Goal: Task Accomplishment & Management: Complete application form

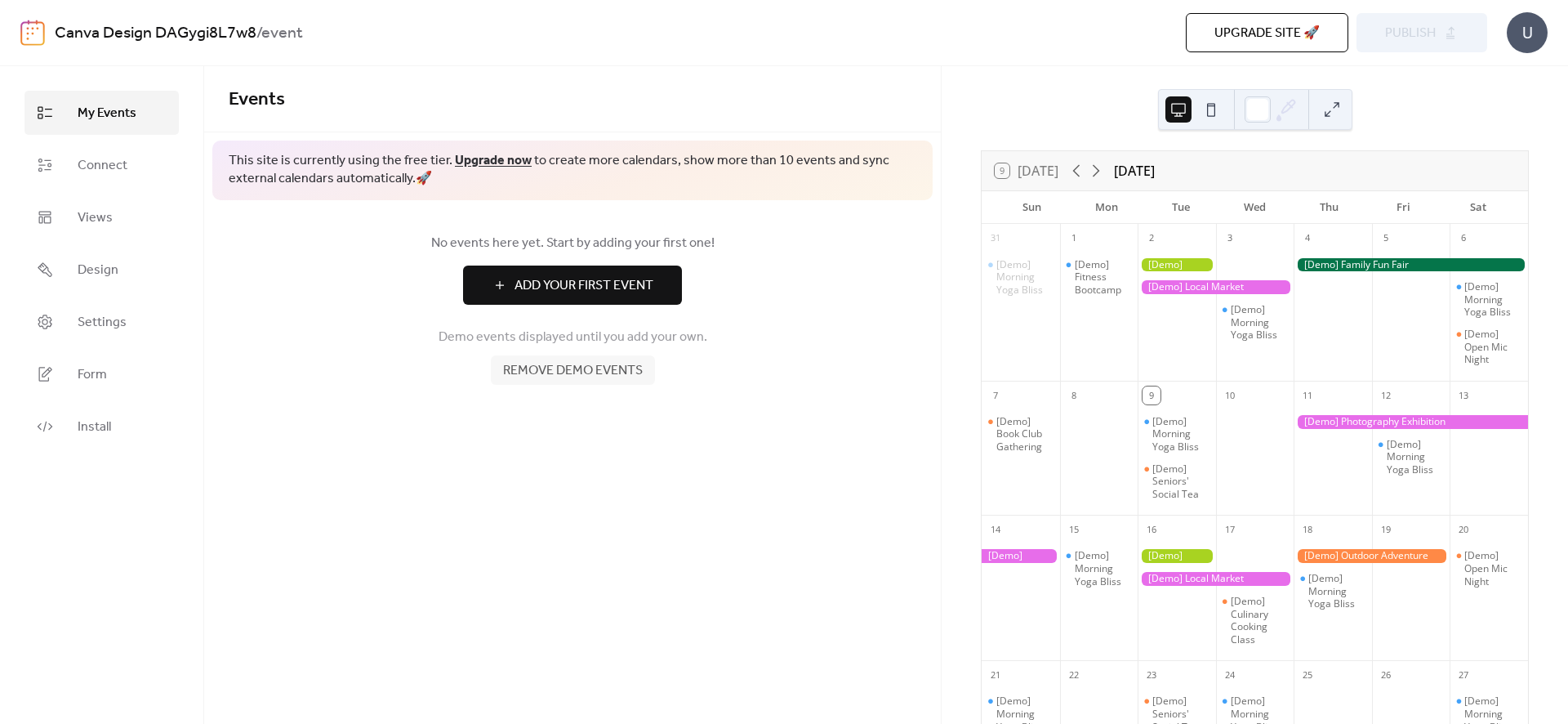
click at [1119, 328] on div "[Demo] Fitness Bootcamp" at bounding box center [1100, 312] width 79 height 125
click at [1090, 322] on div "[Demo] Fitness Bootcamp" at bounding box center [1100, 313] width 79 height 125
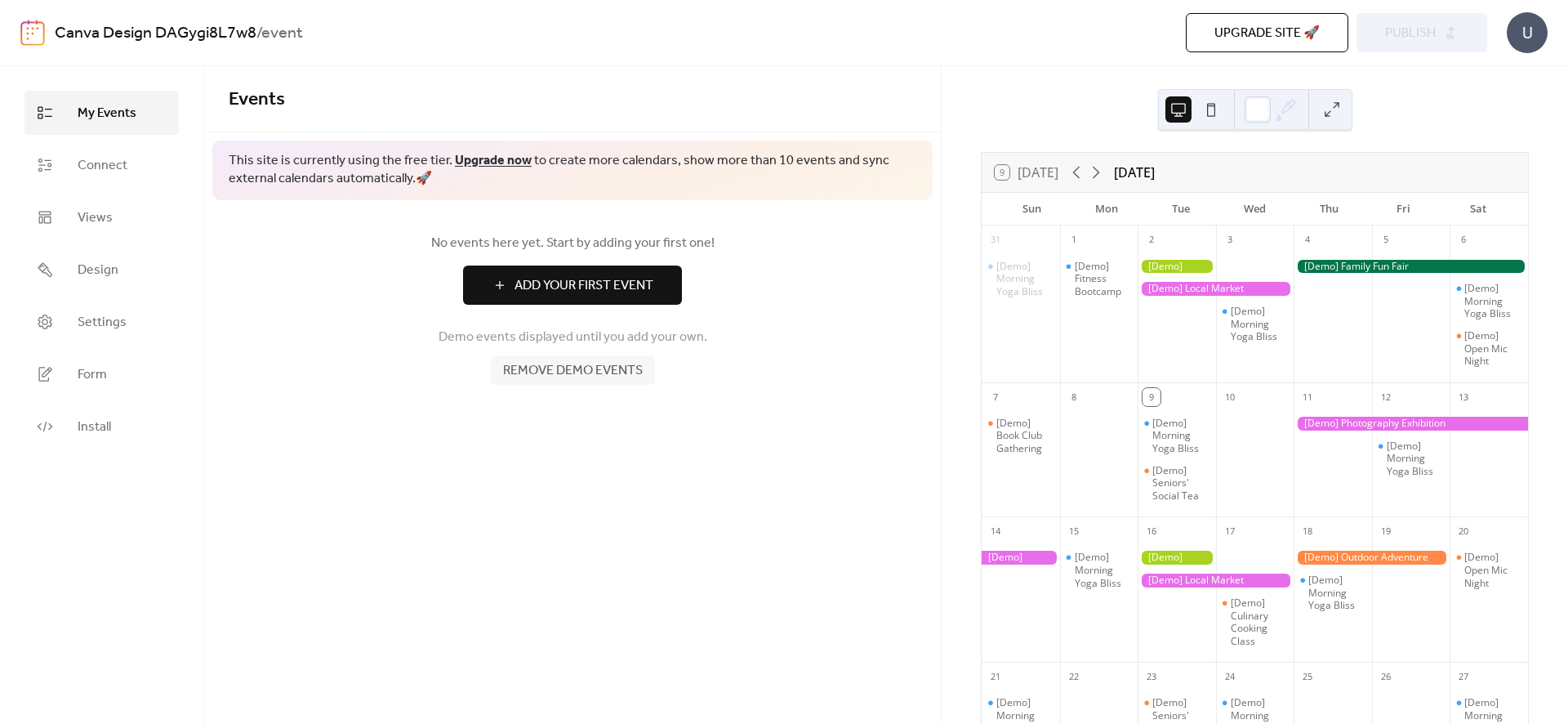
scroll to position [0, 0]
click at [617, 280] on span "Add Your First Event" at bounding box center [584, 286] width 139 height 20
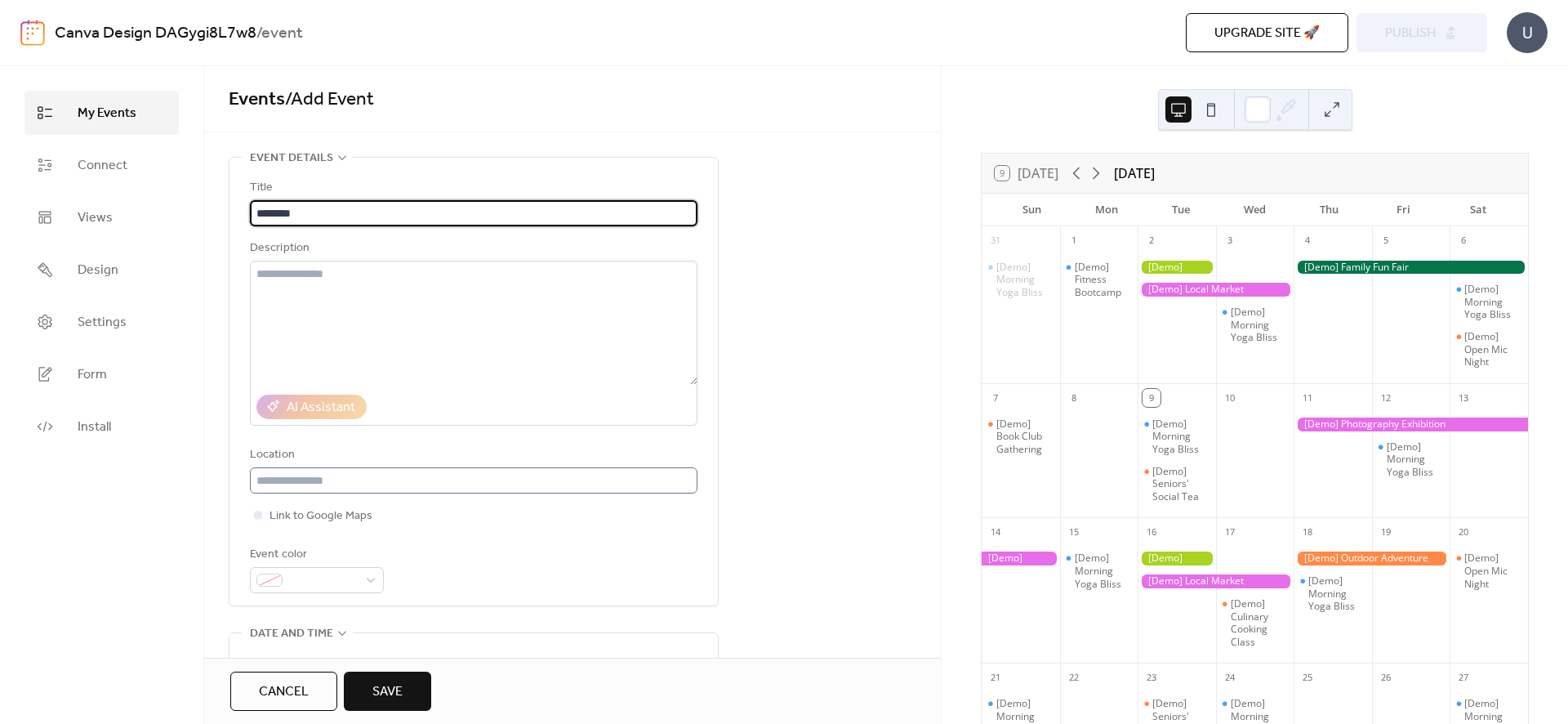
type input "********"
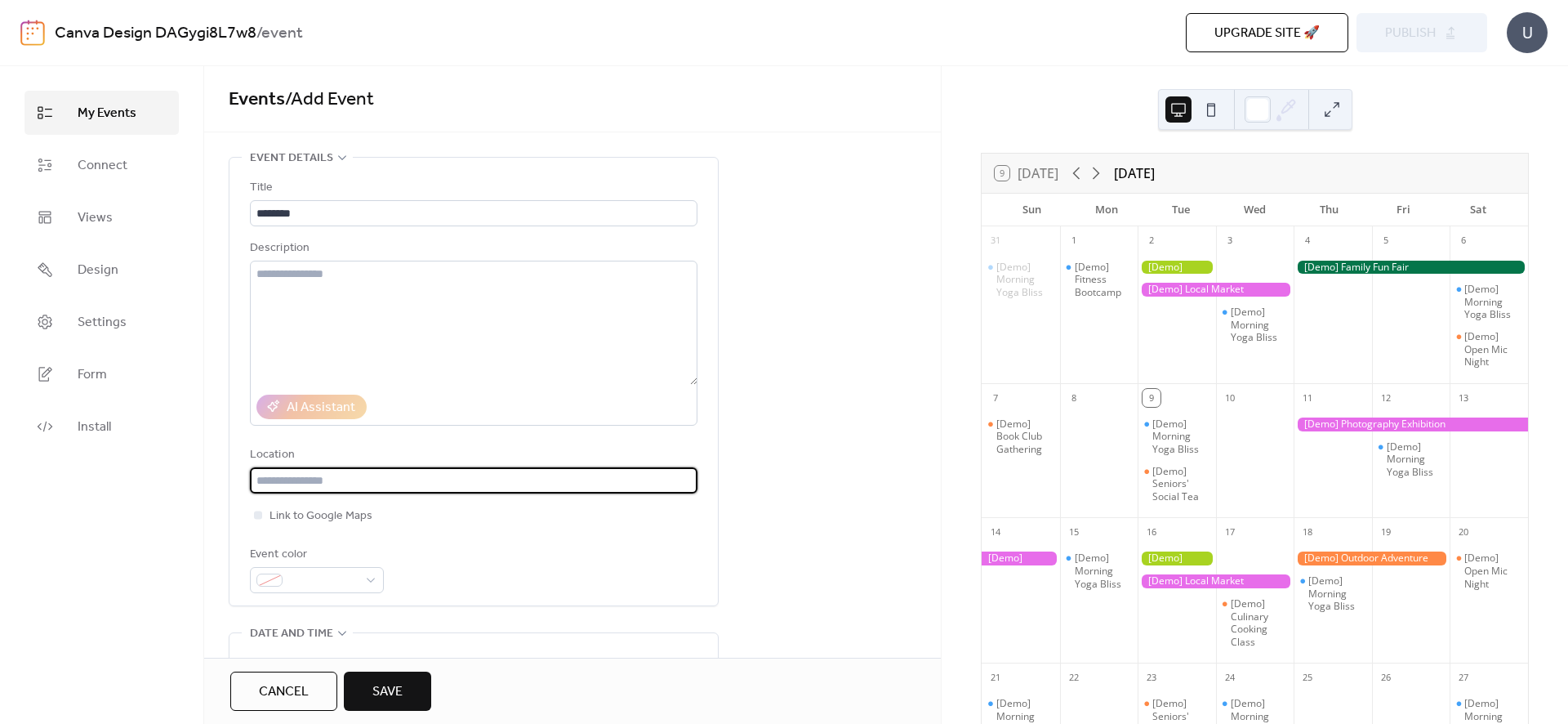
click at [450, 476] on input "text" at bounding box center [474, 480] width 447 height 26
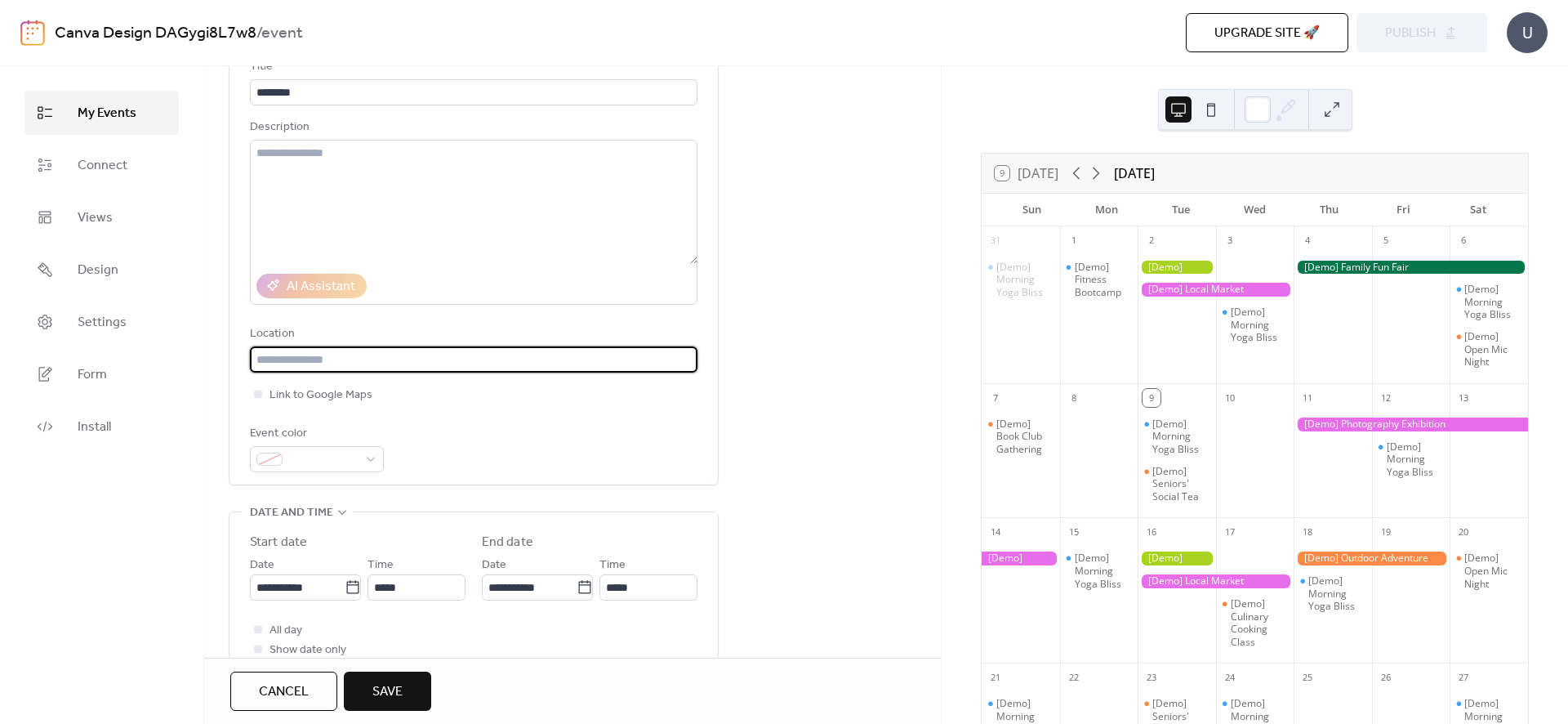
scroll to position [125, 0]
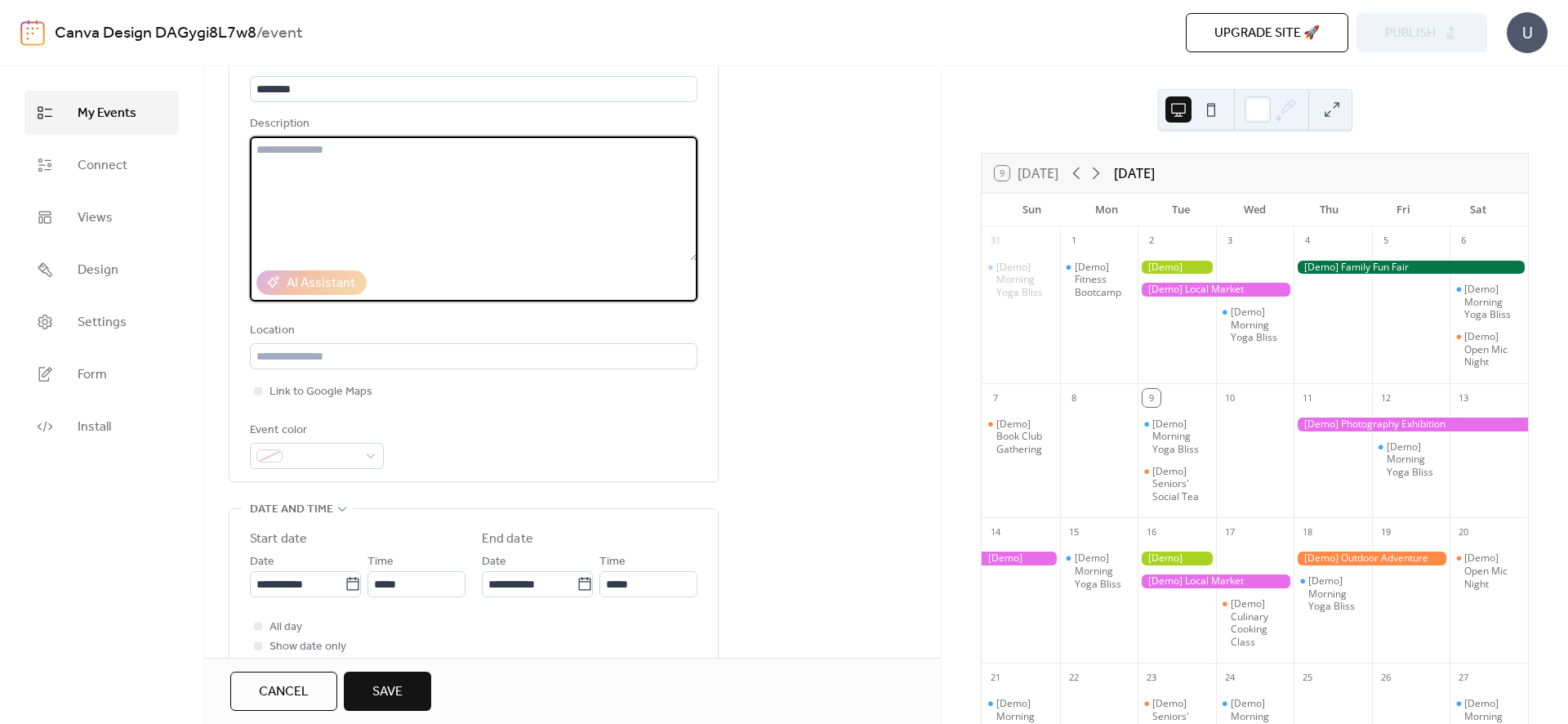
click at [522, 239] on textarea at bounding box center [474, 199] width 447 height 125
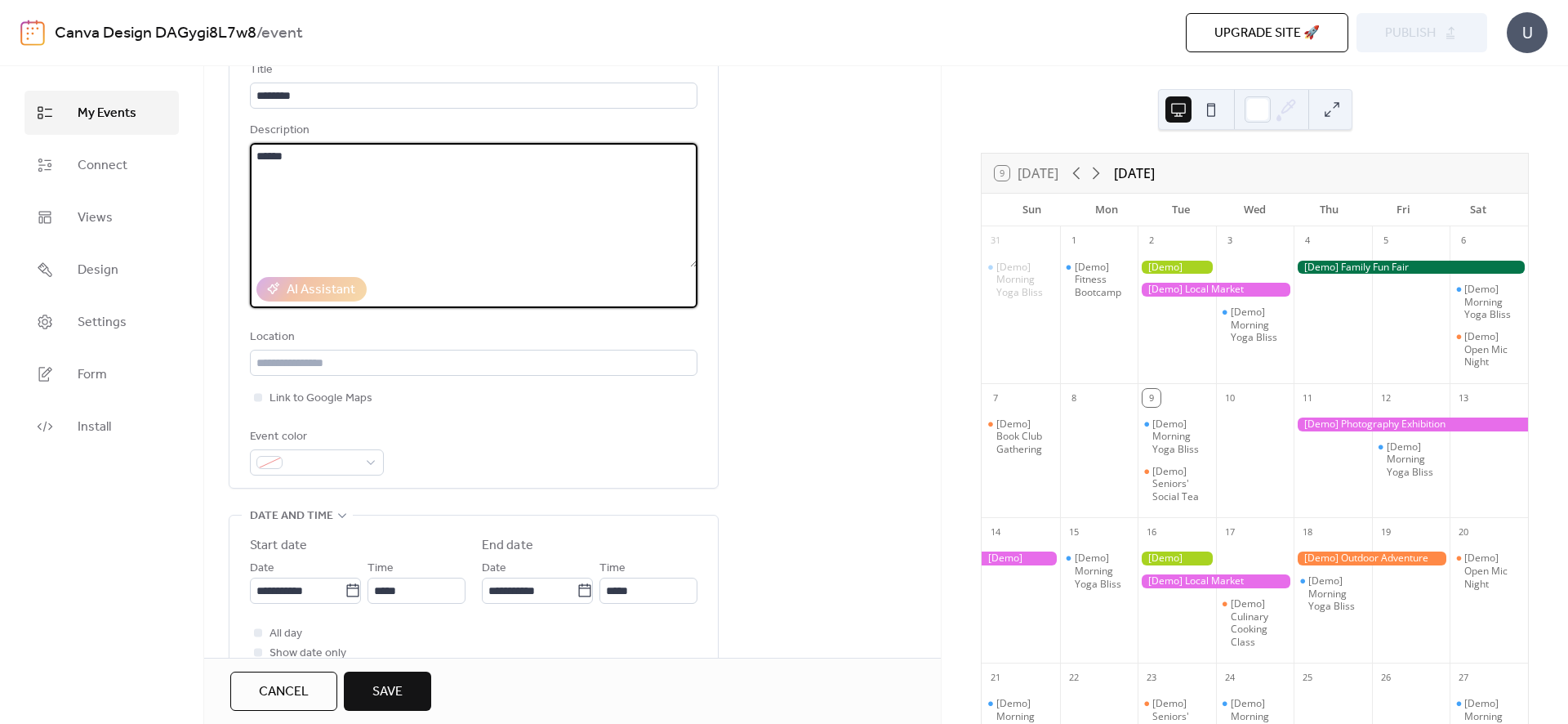
scroll to position [115, 0]
type textarea "*******"
click at [452, 372] on input "text" at bounding box center [474, 365] width 447 height 26
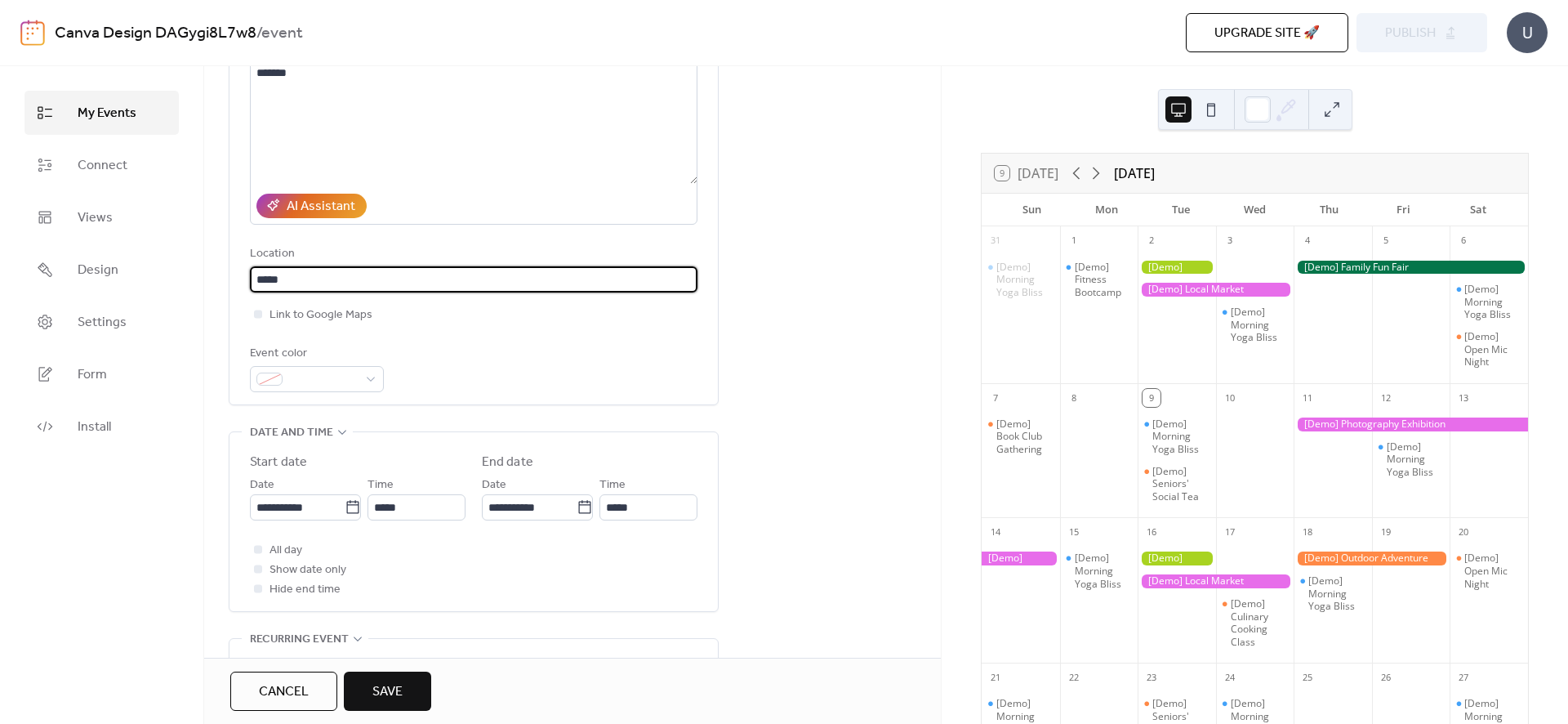
scroll to position [209, 0]
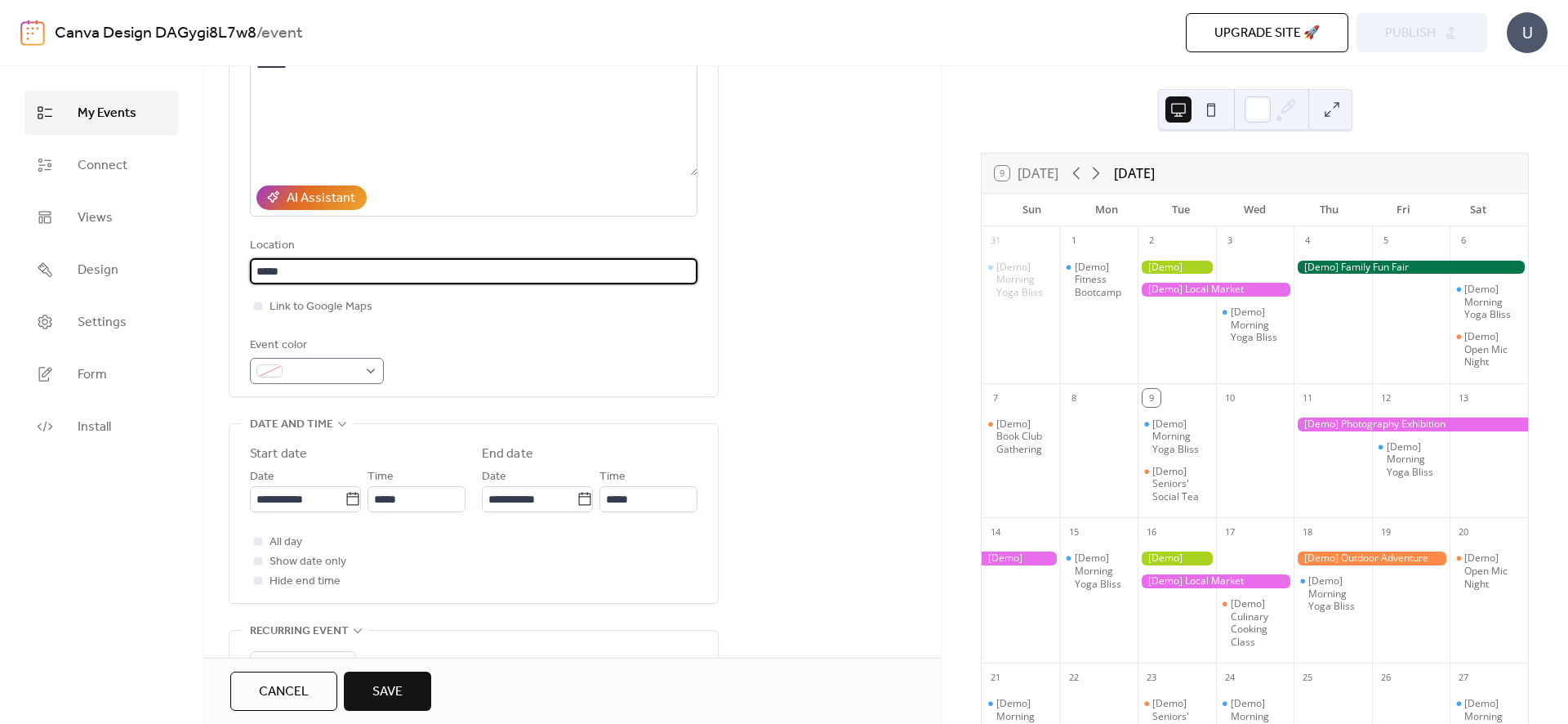
type input "*****"
click at [362, 370] on div at bounding box center [316, 371] width 134 height 26
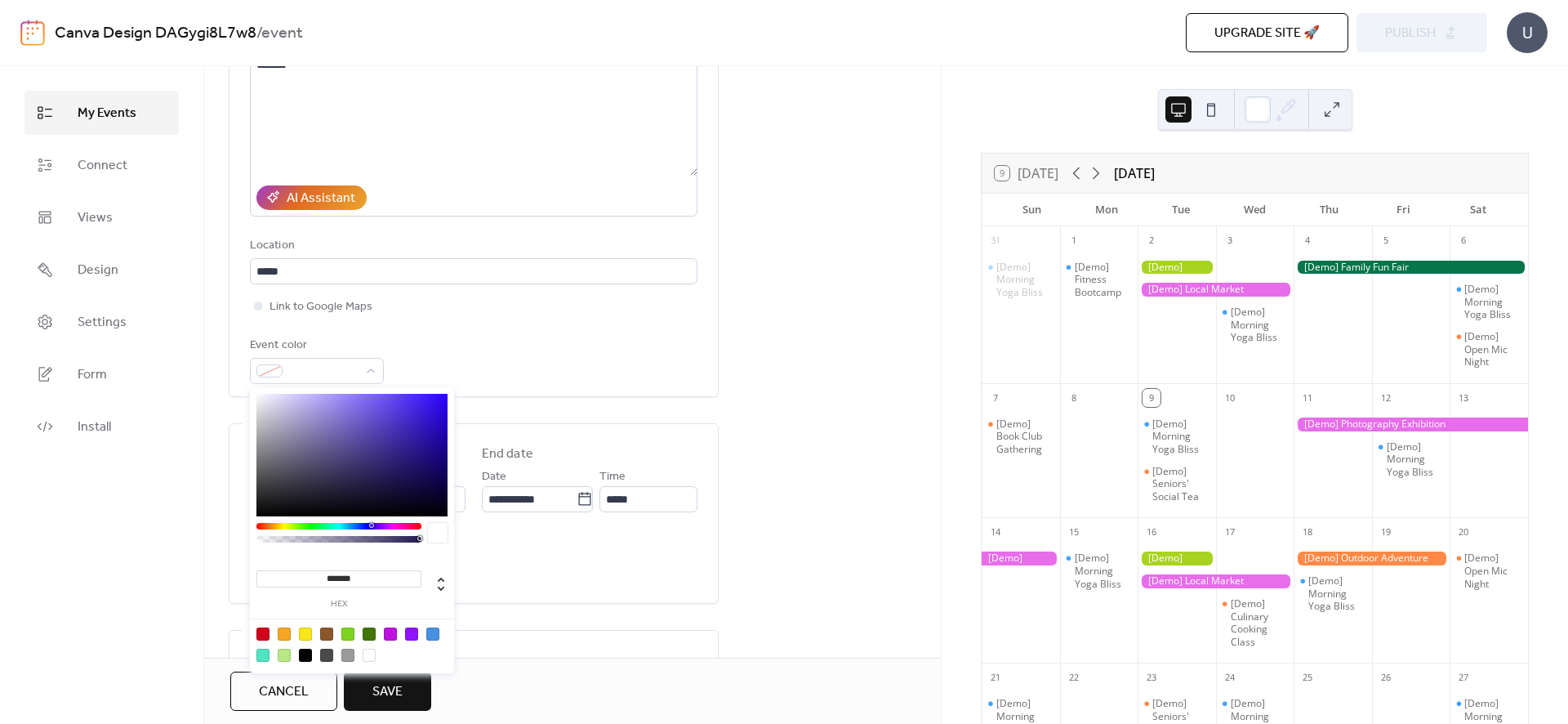
type input "*******"
click at [410, 467] on div at bounding box center [352, 455] width 191 height 123
click at [580, 440] on div "**********" at bounding box center [474, 513] width 447 height 179
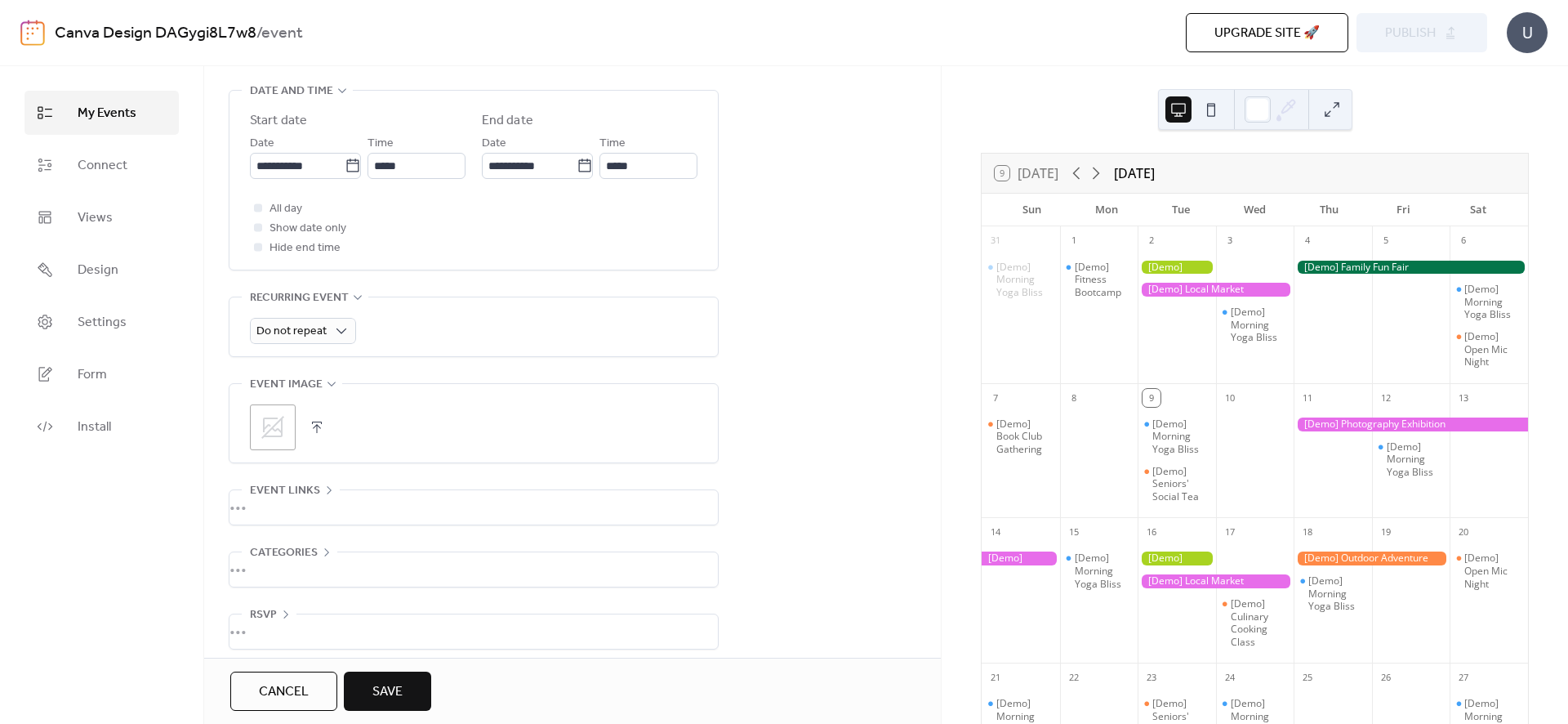
scroll to position [548, 0]
click at [388, 698] on span "Save" at bounding box center [388, 692] width 30 height 20
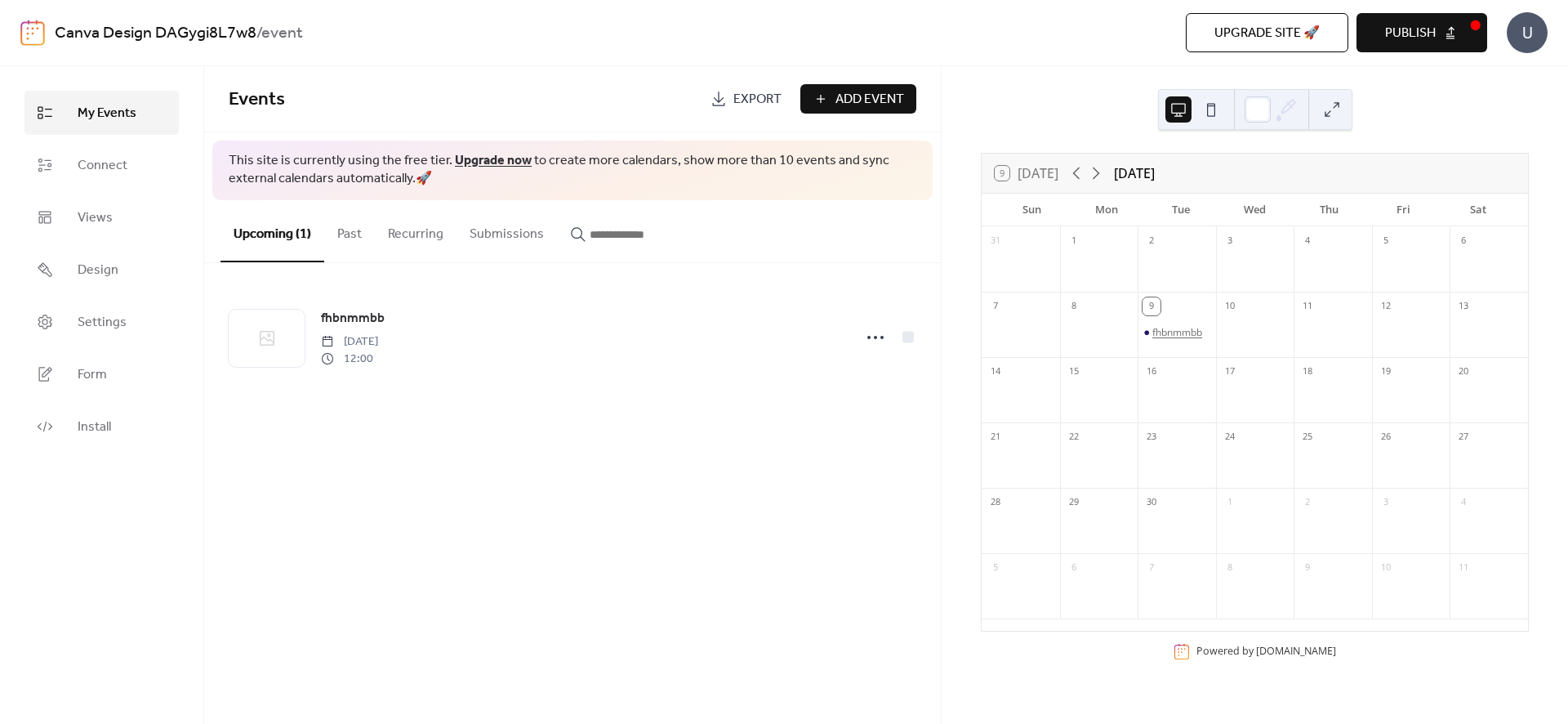
click at [1186, 333] on div "fhbnmmbb" at bounding box center [1177, 332] width 50 height 13
click at [839, 409] on div "fhbnmmbb [DATE] 12:00" at bounding box center [572, 337] width 737 height 149
click at [1176, 332] on div "fhbnmmbb" at bounding box center [1177, 332] width 50 height 13
click at [1266, 32] on span "Upgrade site 🚀" at bounding box center [1267, 33] width 106 height 20
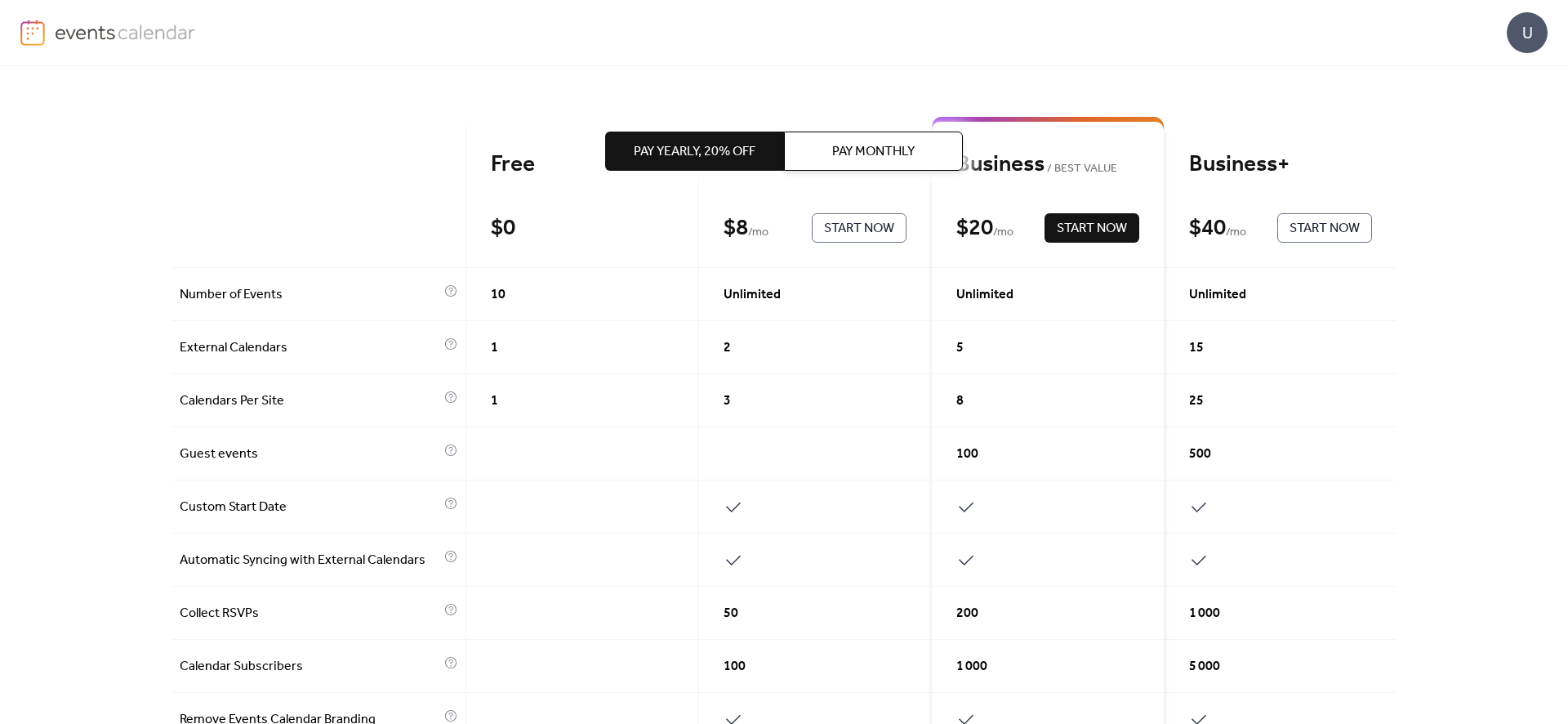
scroll to position [112, 0]
click at [547, 207] on div "Free $ 0 Start Now" at bounding box center [582, 196] width 233 height 142
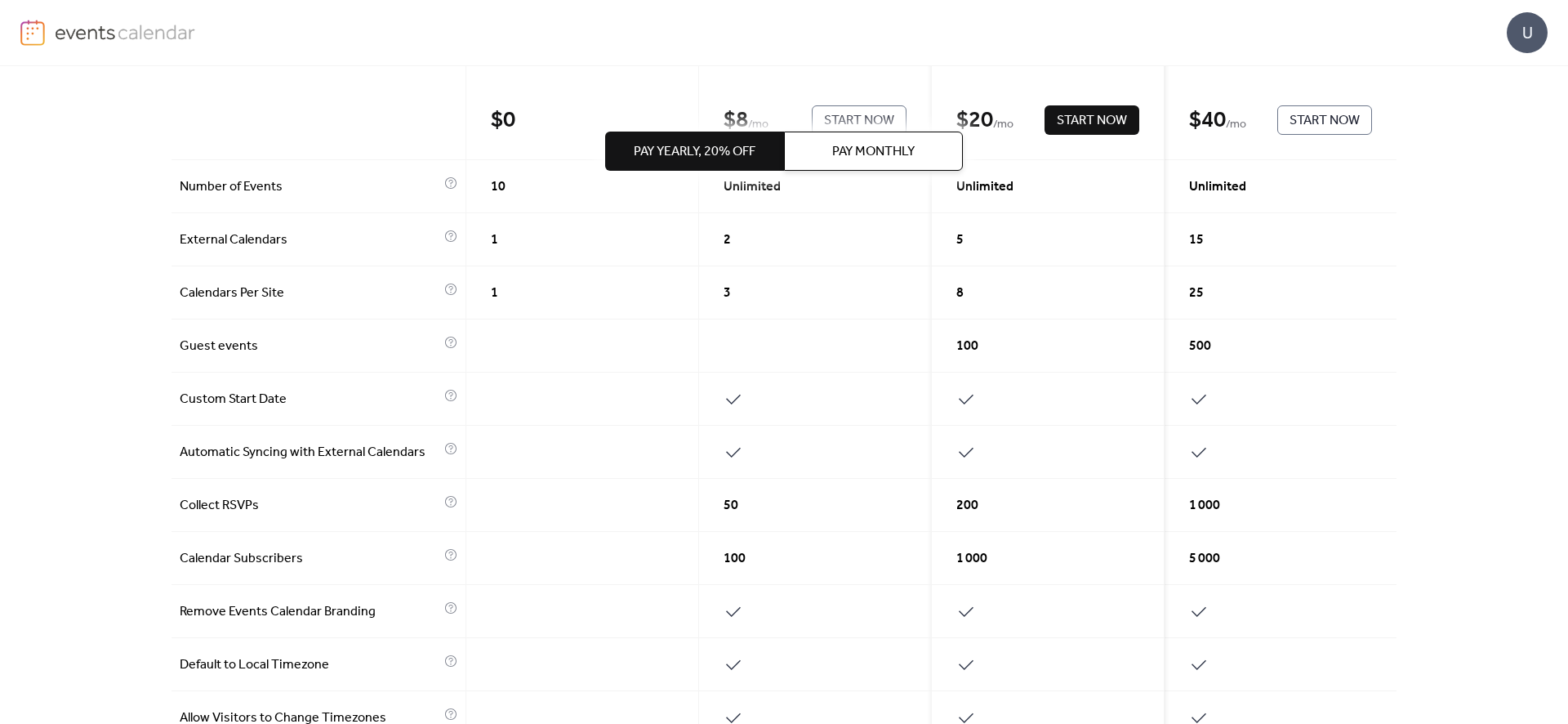
scroll to position [221, 0]
click at [491, 238] on span "1" at bounding box center [494, 237] width 7 height 20
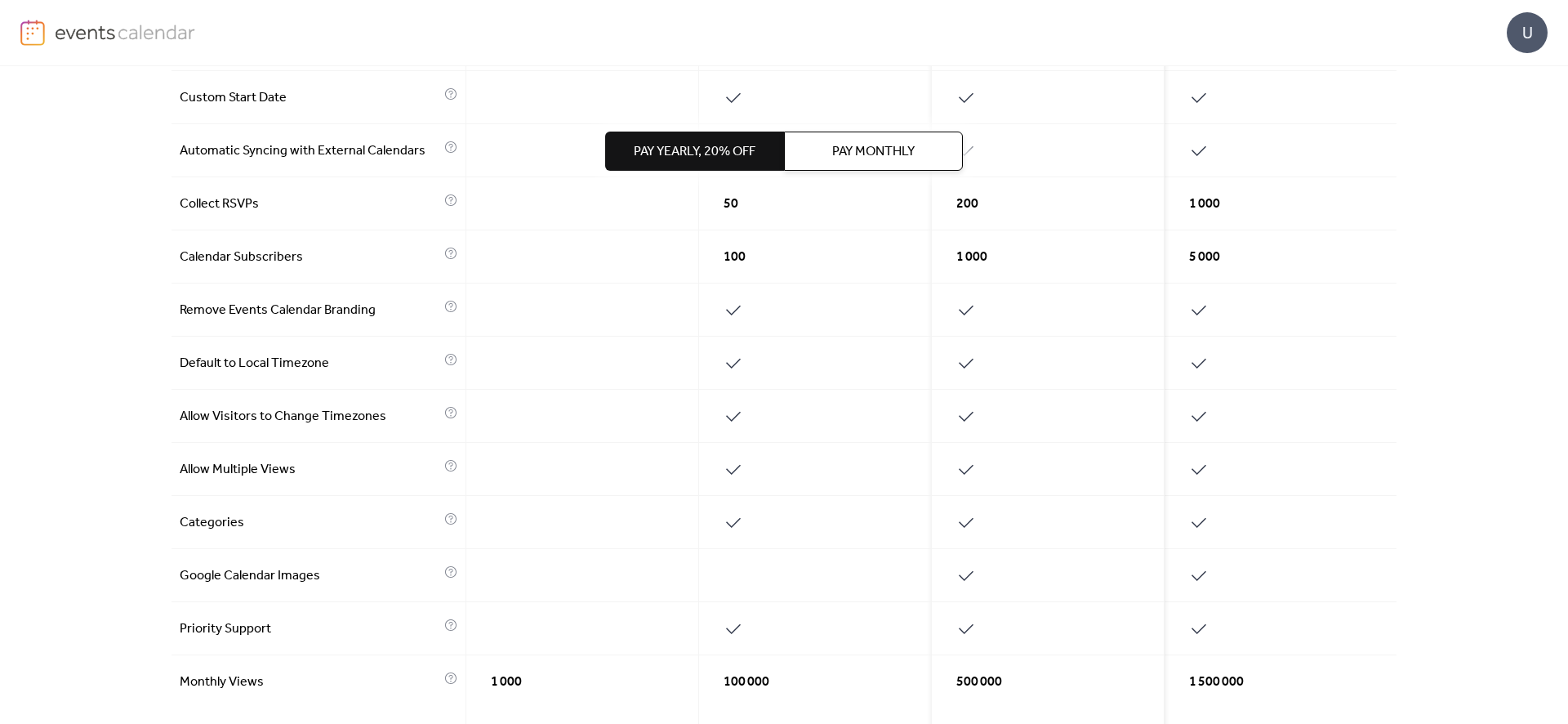
scroll to position [519, 0]
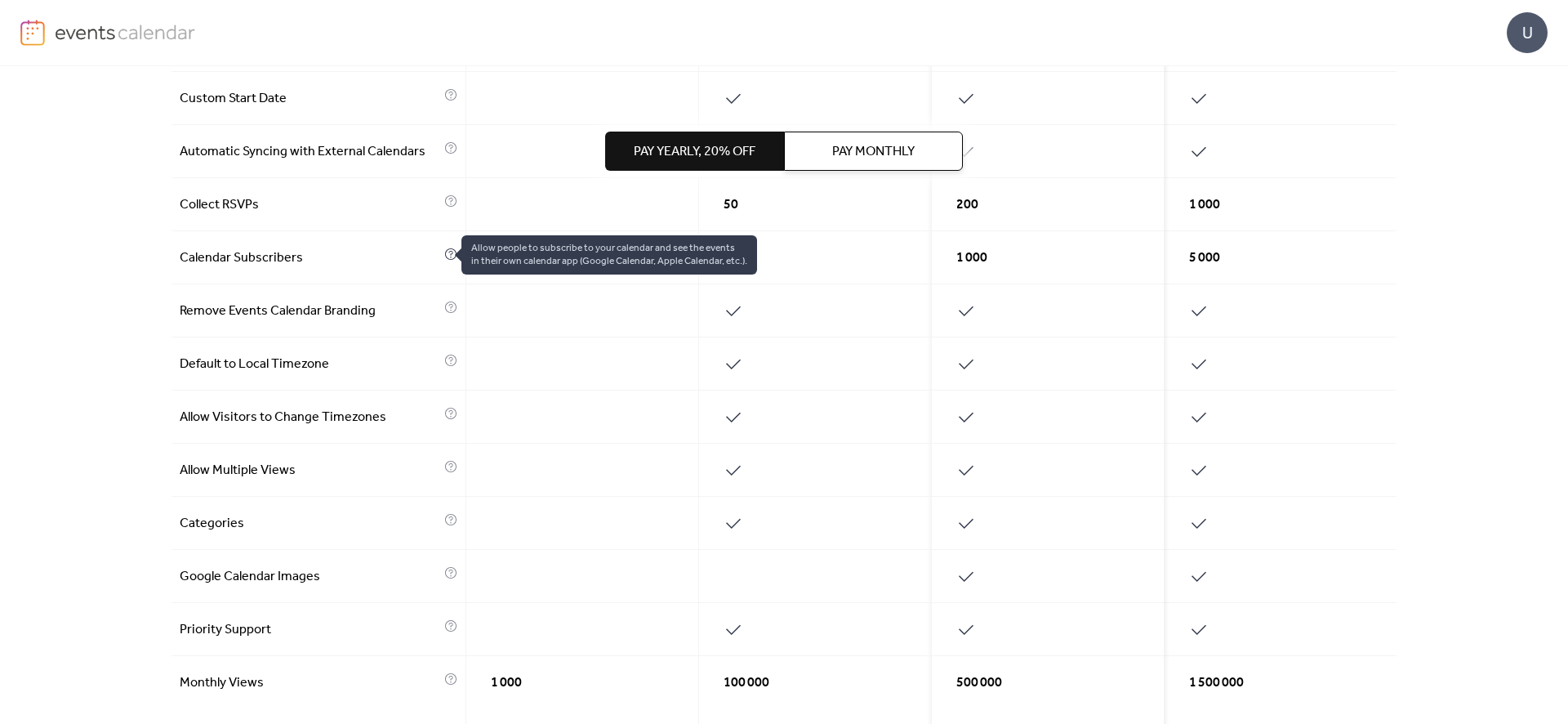
click at [445, 256] on icon at bounding box center [451, 254] width 13 height 13
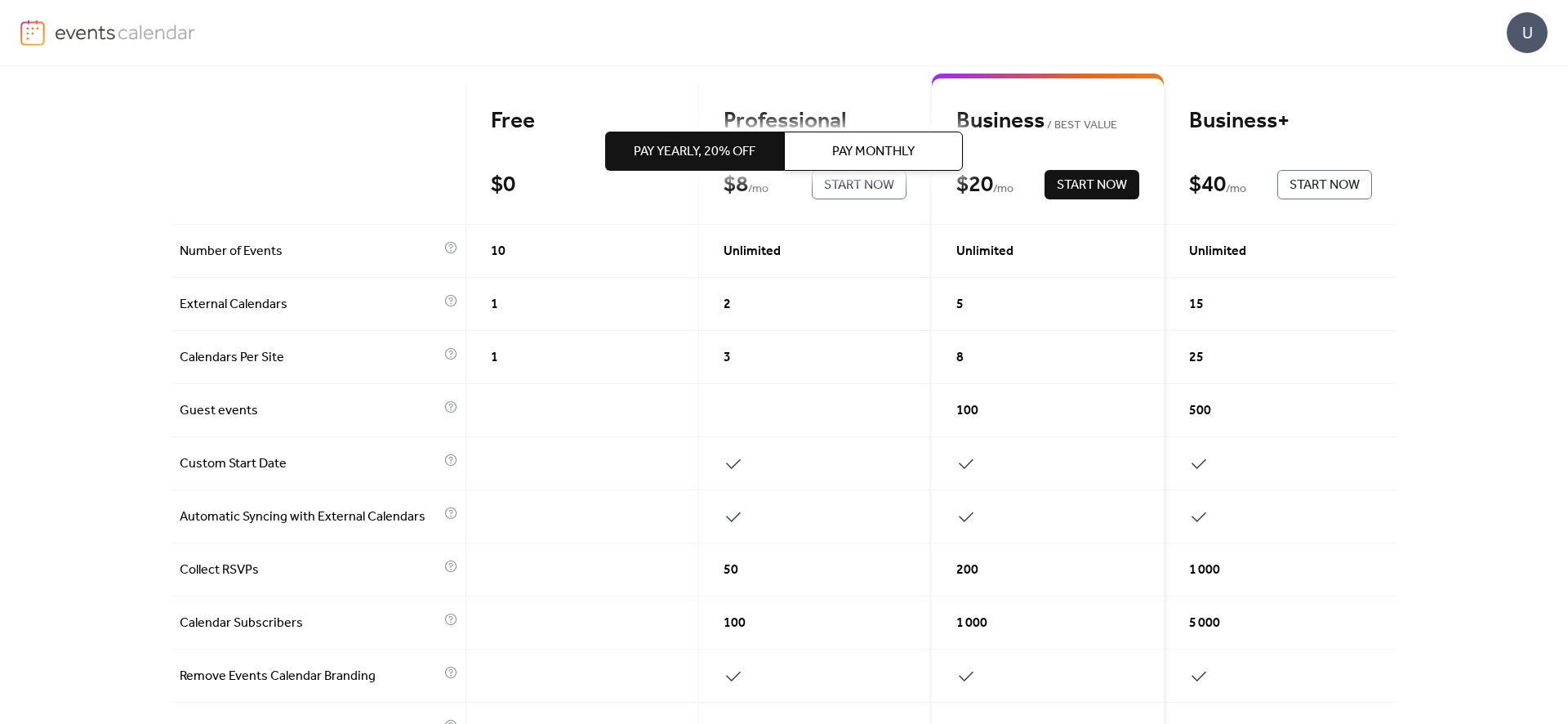
scroll to position [157, 0]
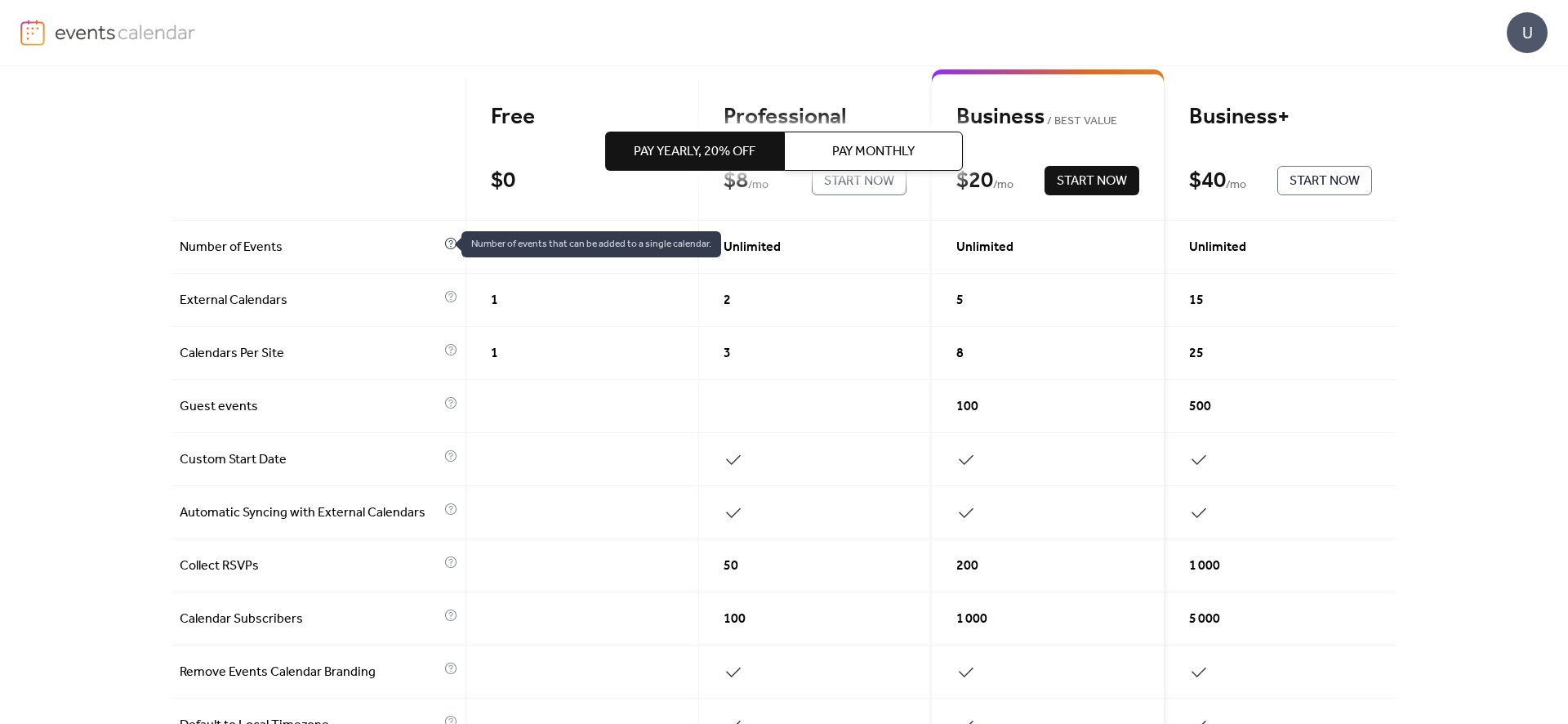
click at [445, 244] on icon at bounding box center [451, 244] width 13 height 13
click at [449, 244] on icon at bounding box center [451, 243] width 4 height 5
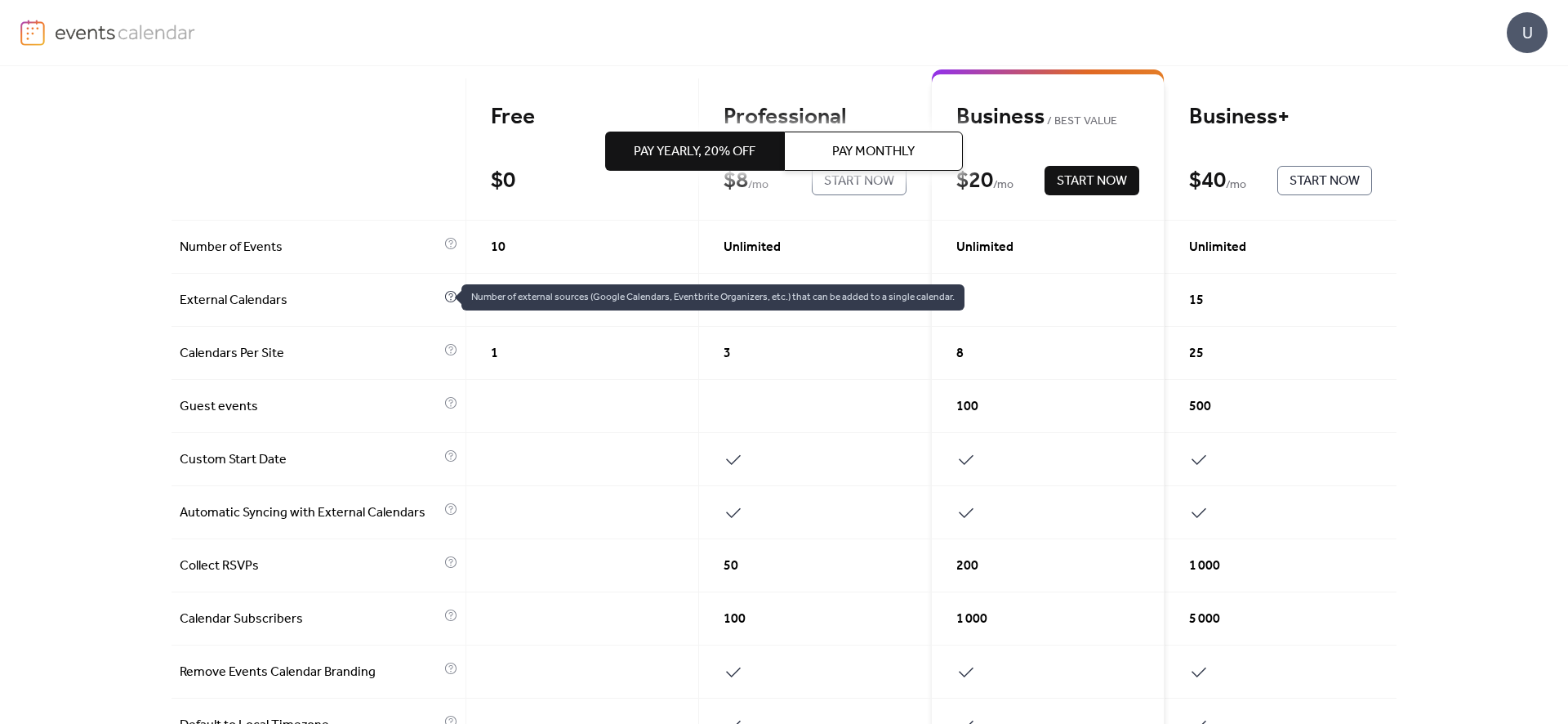
click at [445, 298] on icon at bounding box center [451, 297] width 13 height 13
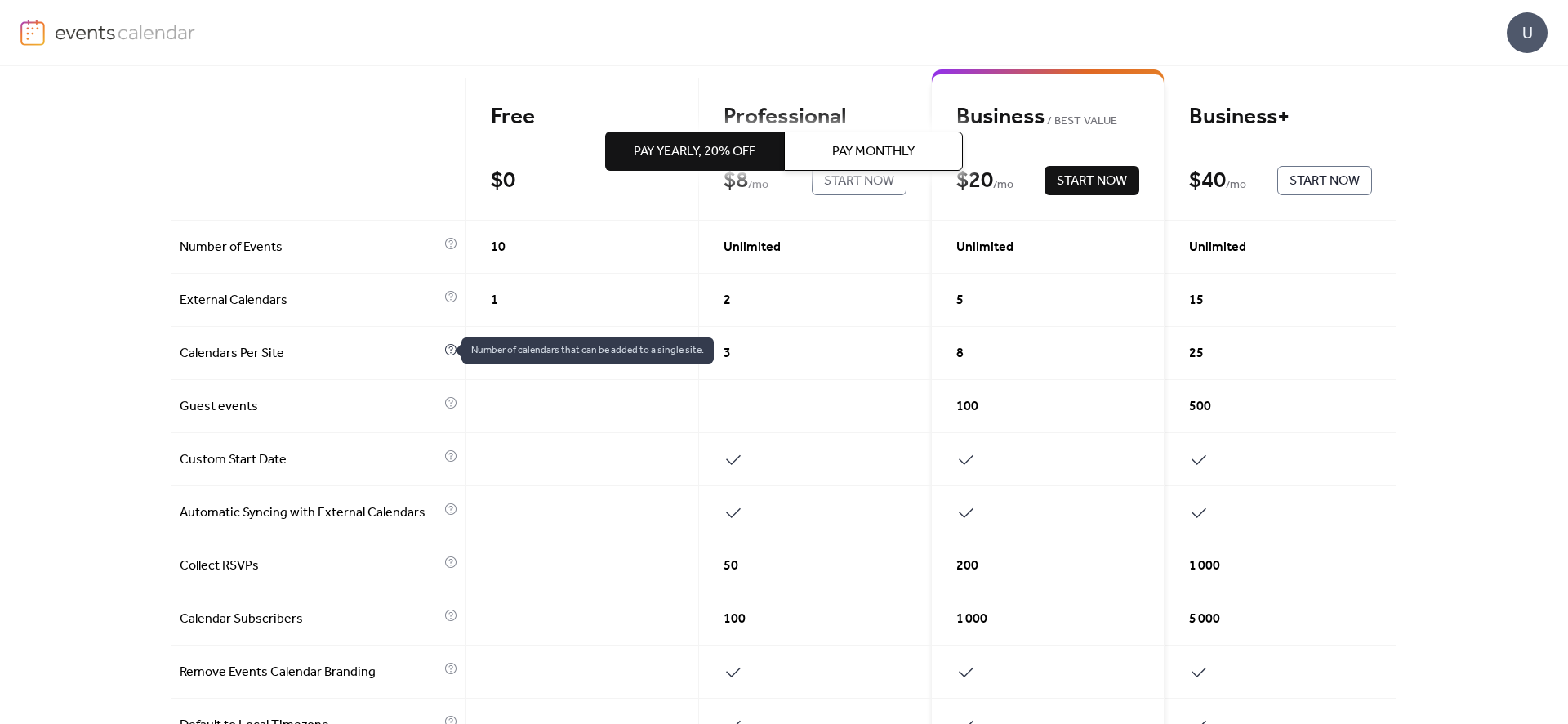
click at [446, 353] on icon at bounding box center [451, 349] width 13 height 13
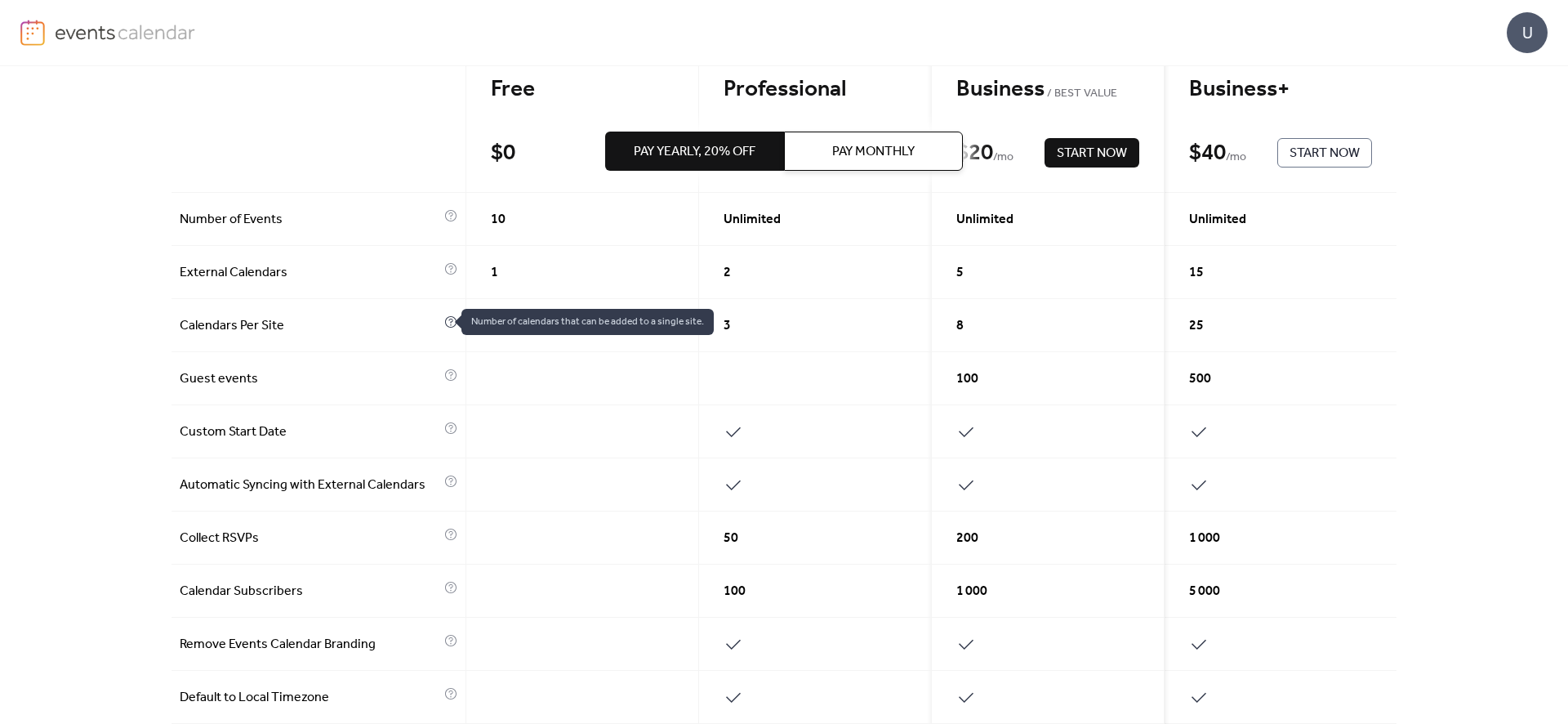
scroll to position [187, 0]
click at [445, 323] on icon at bounding box center [451, 320] width 13 height 13
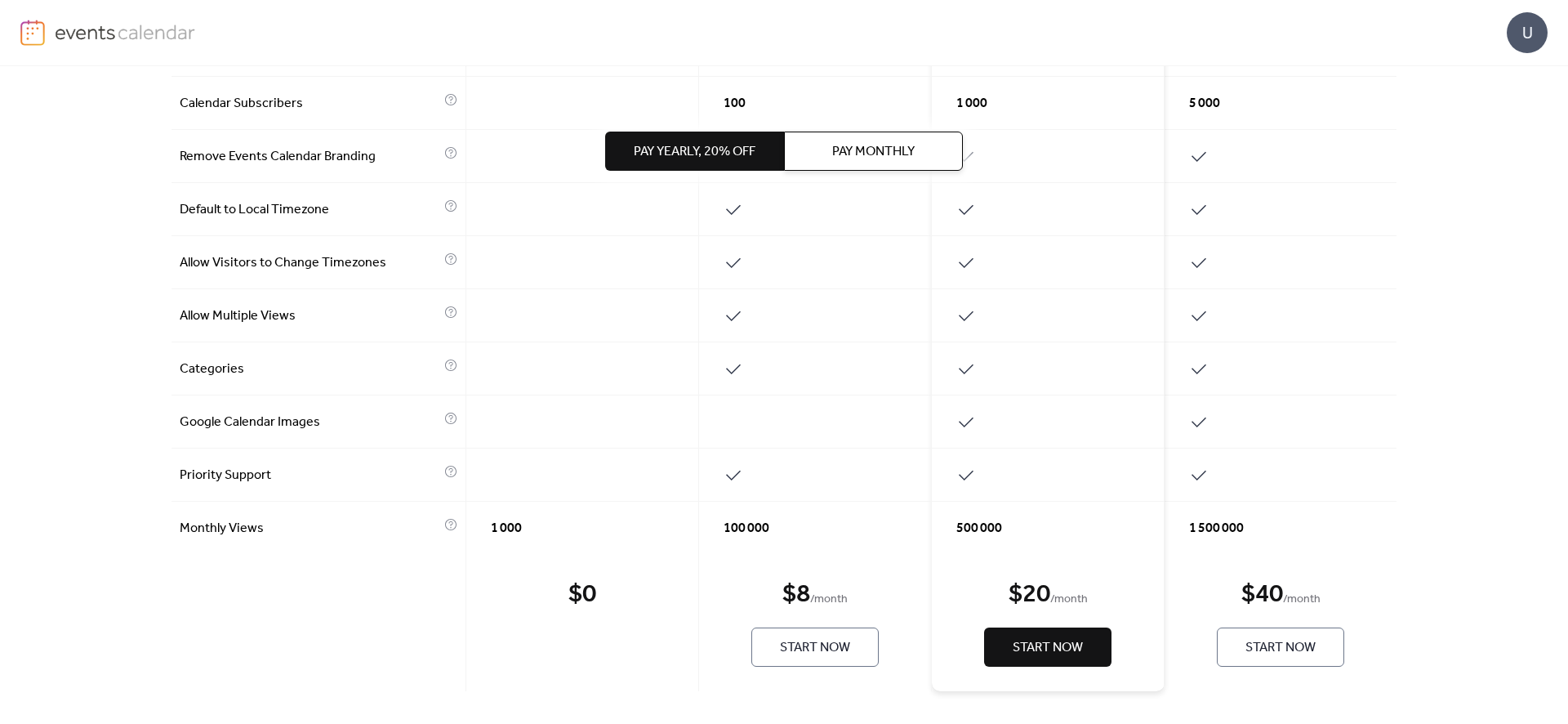
scroll to position [0, 0]
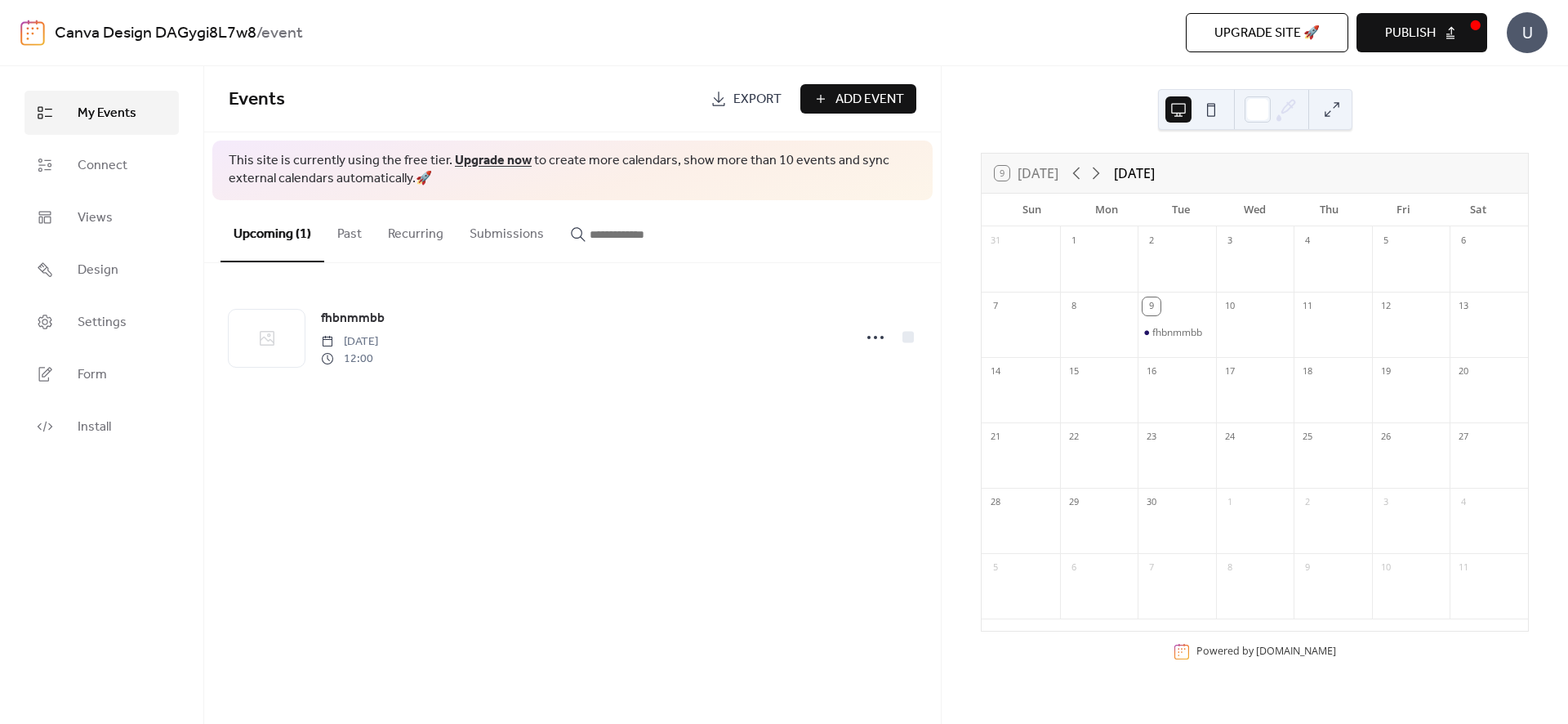
click at [1451, 47] on button "Publish" at bounding box center [1422, 33] width 131 height 39
click at [734, 99] on span "Export" at bounding box center [757, 99] width 48 height 20
click at [110, 169] on span "Connect" at bounding box center [102, 166] width 50 height 20
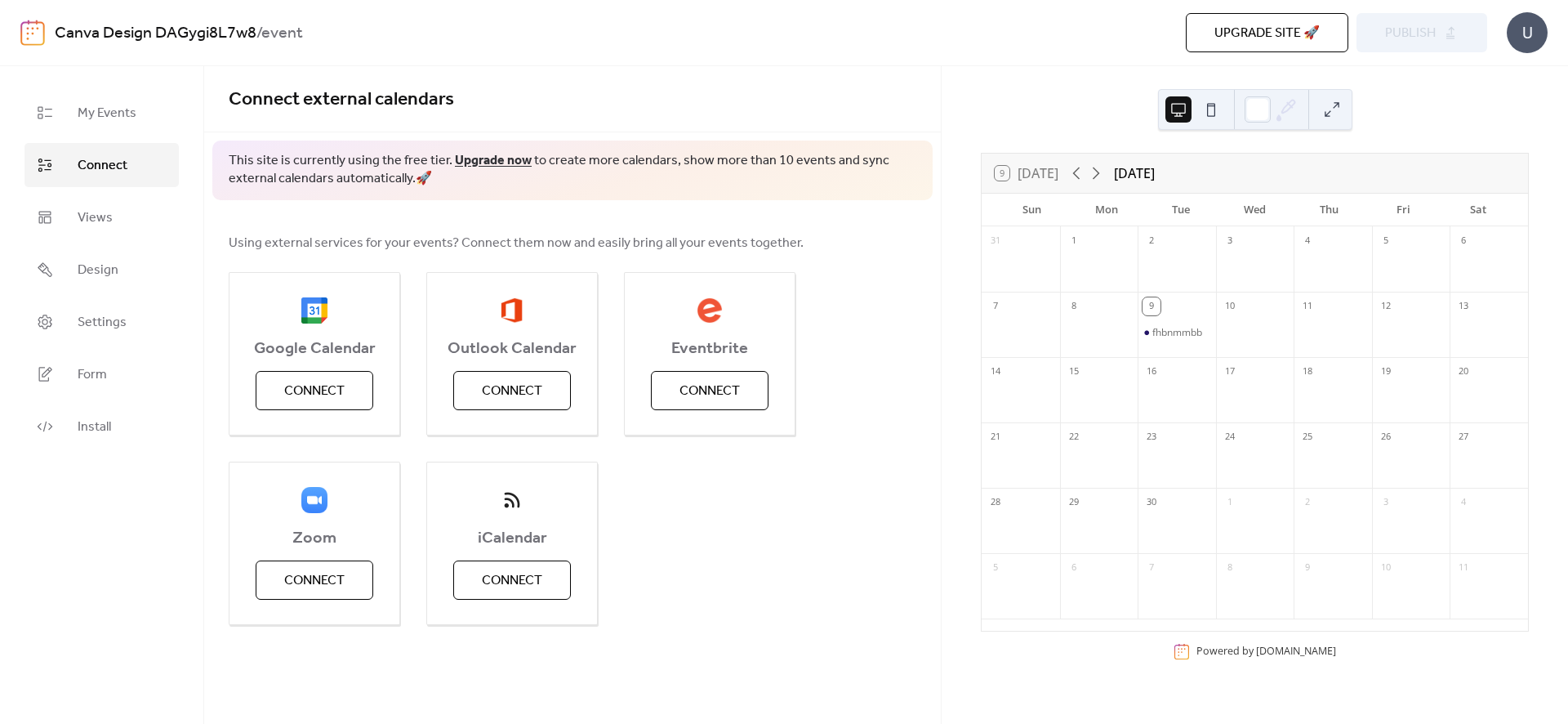
click at [310, 31] on div "Canva Design DAGygi8L7w8 / event" at bounding box center [397, 33] width 685 height 31
click at [81, 32] on link "Canva Design DAGygi8L7w8" at bounding box center [155, 33] width 202 height 31
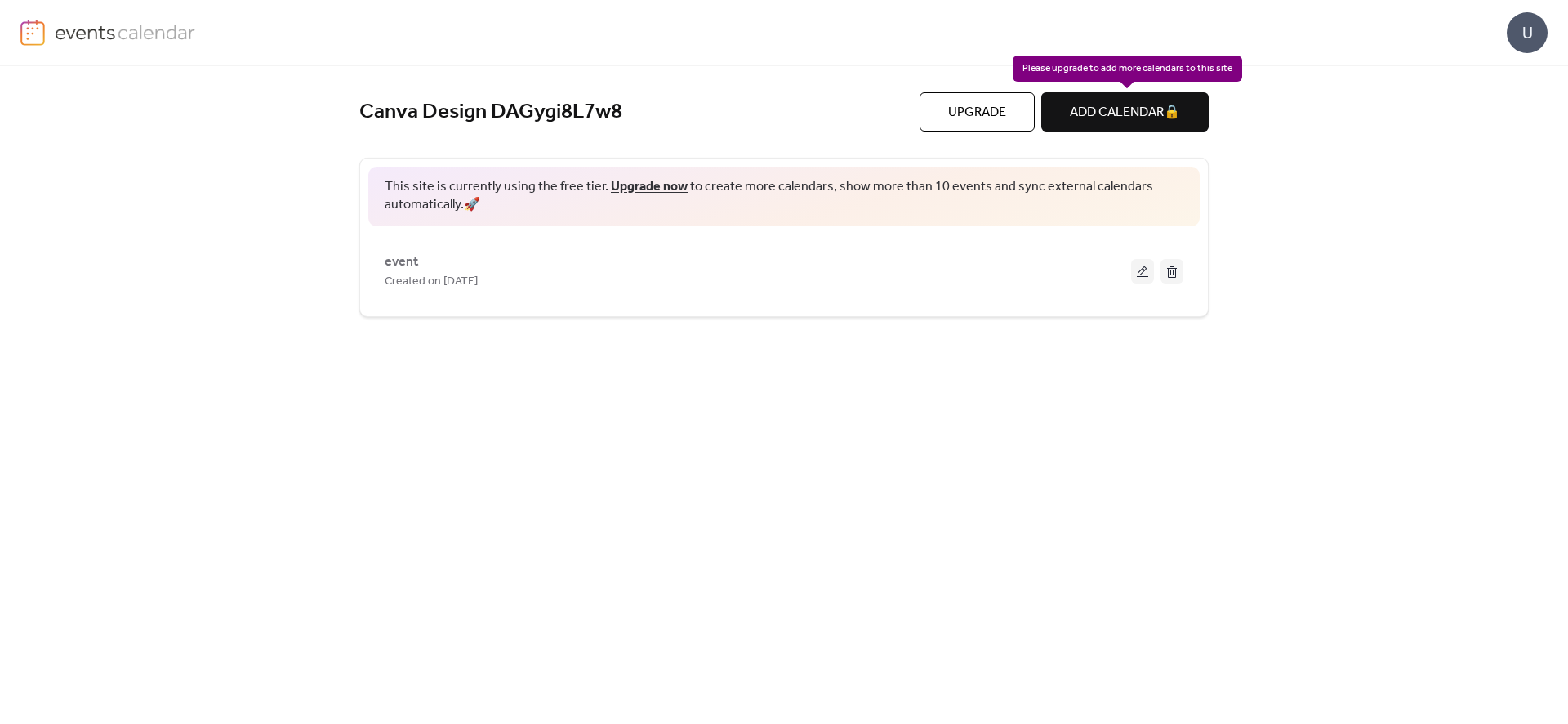
click at [1164, 109] on div "ADD CALENDAR 🔒" at bounding box center [1124, 112] width 168 height 39
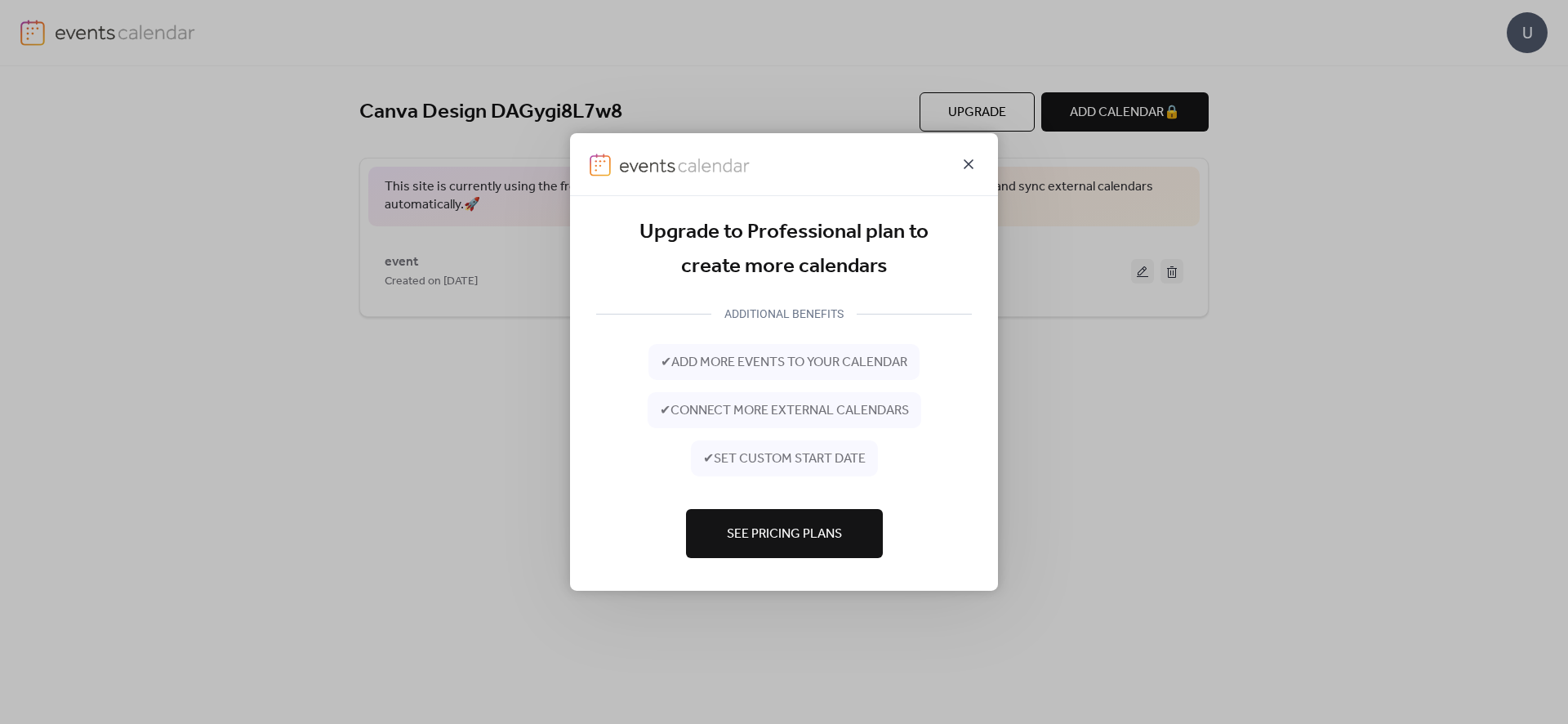
click at [971, 164] on icon at bounding box center [968, 164] width 20 height 20
